Goal: Task Accomplishment & Management: Use online tool/utility

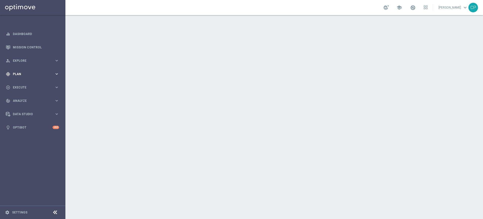
click at [48, 69] on div "gps_fixed Plan keyboard_arrow_right" at bounding box center [32, 73] width 65 height 13
click at [23, 100] on span "Templates" at bounding box center [31, 99] width 36 height 3
click at [20, 108] on link "Optimail" at bounding box center [34, 107] width 37 height 4
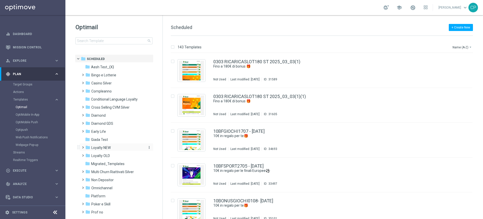
click at [109, 147] on span "Loyalty NEW" at bounding box center [100, 147] width 19 height 5
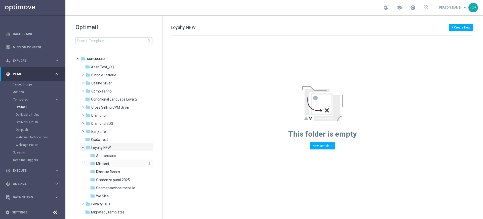
click at [118, 164] on div "folder Missioni" at bounding box center [117, 164] width 54 height 6
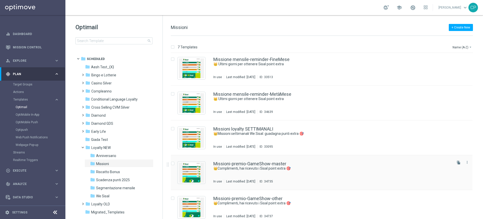
scroll to position [30, 0]
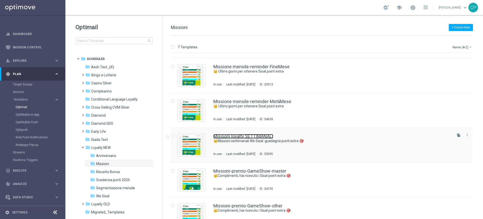
click at [266, 137] on link "Missioni loyalty SETTIMANALI" at bounding box center [243, 136] width 60 height 5
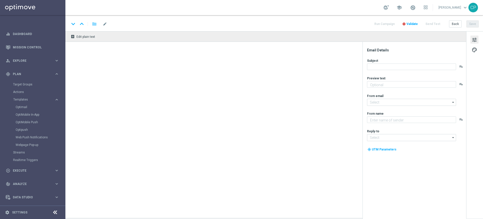
type textarea "Scopri le missioni pensate per te"
type input "[EMAIL_ADDRESS][DOMAIN_NAME]"
type textarea "Sisal"
type input "[EMAIL_ADDRESS][DOMAIN_NAME]"
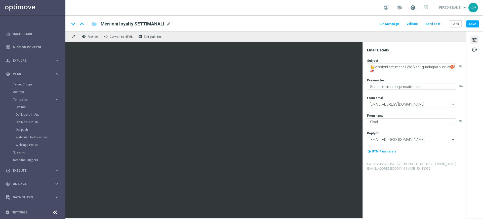
click at [416, 7] on span at bounding box center [413, 8] width 6 height 6
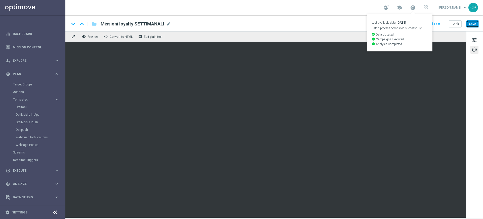
click at [475, 24] on button "Save" at bounding box center [473, 23] width 12 height 7
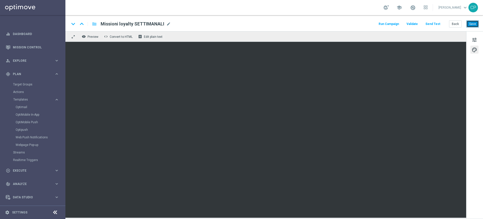
click at [476, 21] on button "Save" at bounding box center [473, 23] width 12 height 7
click at [476, 24] on button "Save" at bounding box center [473, 23] width 12 height 7
click at [27, 82] on div "Target Groups" at bounding box center [39, 85] width 52 height 8
click at [23, 85] on link "Target Groups" at bounding box center [32, 84] width 39 height 4
click at [26, 83] on link "Target Groups" at bounding box center [32, 84] width 39 height 4
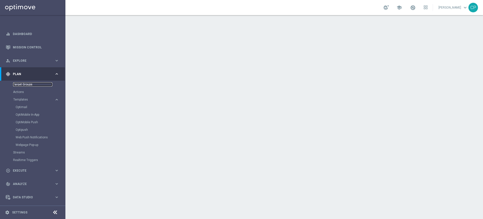
click at [26, 83] on link "Target Groups" at bounding box center [32, 84] width 39 height 4
click at [17, 91] on link "Actions" at bounding box center [32, 92] width 39 height 4
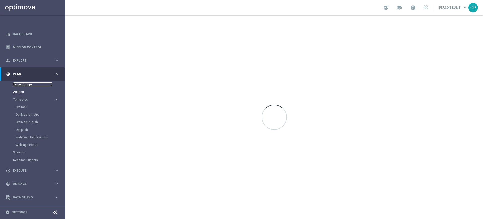
click at [25, 84] on link "Target Groups" at bounding box center [32, 84] width 39 height 4
click at [94, 68] on div at bounding box center [274, 117] width 418 height 204
click at [18, 90] on link "Actions" at bounding box center [32, 92] width 39 height 4
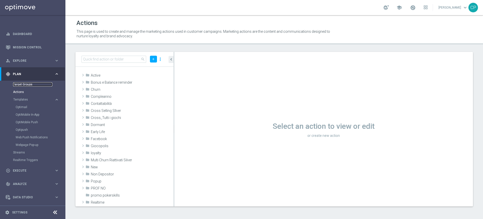
click at [17, 85] on link "Target Groups" at bounding box center [32, 84] width 39 height 4
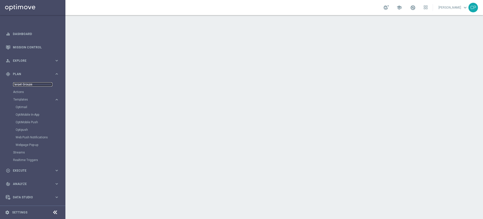
click at [28, 84] on link "Target Groups" at bounding box center [32, 84] width 39 height 4
click at [49, 169] on span "Execute" at bounding box center [34, 170] width 42 height 3
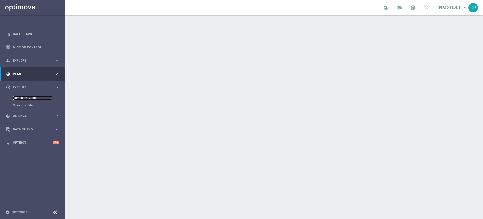
click at [28, 97] on link "Campaign Builder" at bounding box center [32, 98] width 39 height 4
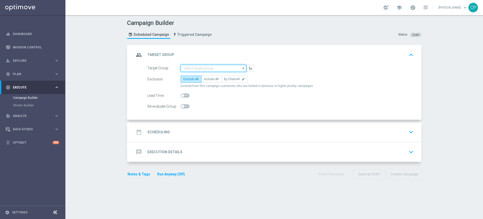
click at [232, 67] on input at bounding box center [214, 68] width 66 height 7
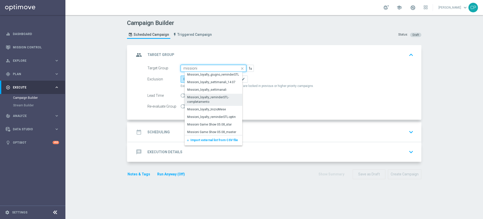
scroll to position [240, 0]
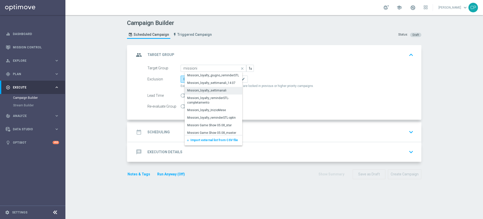
click at [220, 90] on div "Missioni_loyalty_settimanali" at bounding box center [206, 90] width 39 height 5
type input "Missioni_loyalty_settimanali"
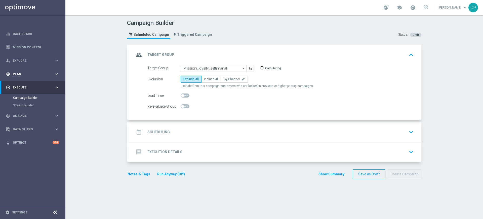
click at [45, 73] on span "Plan" at bounding box center [34, 73] width 42 height 3
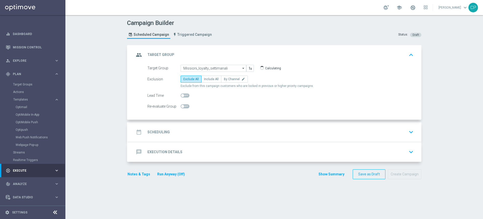
click at [23, 86] on div "Target Groups" at bounding box center [39, 85] width 52 height 8
click at [24, 86] on link "Target Groups" at bounding box center [32, 84] width 39 height 4
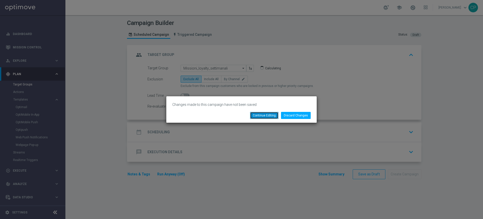
click at [262, 114] on button "Continue Editing" at bounding box center [264, 115] width 28 height 7
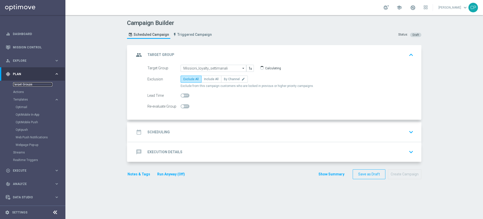
click at [21, 84] on link "Target Groups" at bounding box center [32, 84] width 39 height 4
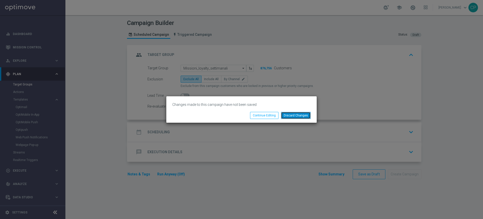
click at [299, 115] on button "Discard Changes" at bounding box center [296, 115] width 30 height 7
